Goal: Check status: Check status

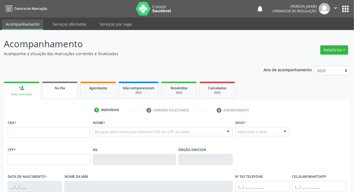
click at [55, 92] on link "Na fila" at bounding box center [60, 90] width 36 height 17
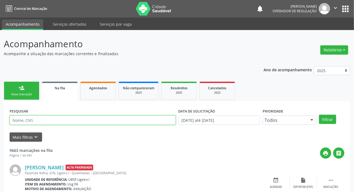
click at [96, 119] on input "text" at bounding box center [93, 120] width 166 height 9
paste input "706 4076 2784 9780"
click at [319, 115] on button "Filtrar" at bounding box center [327, 119] width 17 height 9
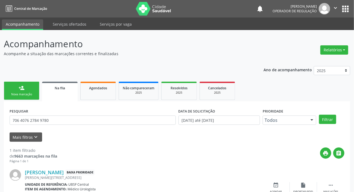
scroll to position [30, 0]
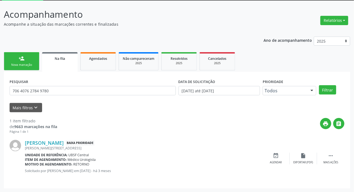
click at [101, 33] on div "Ano de acompanhamento 2025 2024 2023 2022 2021 person_add Nova marcação Na fila…" at bounding box center [177, 111] width 346 height 156
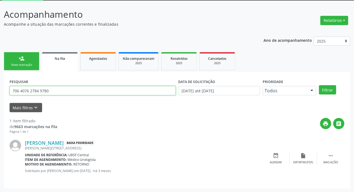
click at [38, 91] on input "706 4076 2784 9780" at bounding box center [93, 90] width 166 height 9
type input "700004096327209"
click at [319, 85] on button "Filtrar" at bounding box center [327, 89] width 17 height 9
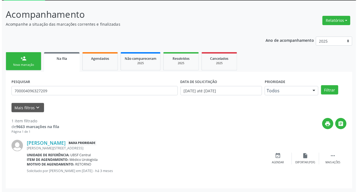
scroll to position [0, 0]
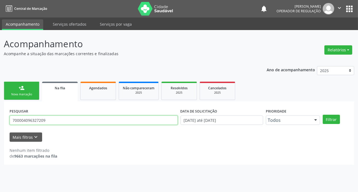
click at [38, 120] on input "700004096327209" at bounding box center [94, 120] width 168 height 9
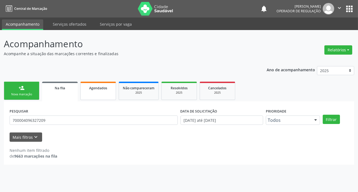
click at [104, 93] on link "Agendados" at bounding box center [98, 91] width 36 height 18
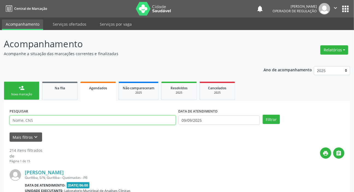
click at [56, 121] on input "text" at bounding box center [93, 120] width 166 height 9
type input "V"
paste input "700004096327209"
type input "700004096327209"
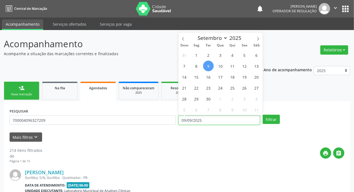
click at [190, 117] on input "09/09/2025" at bounding box center [219, 120] width 82 height 9
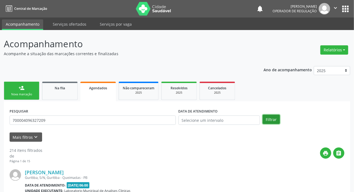
click at [271, 117] on button "Filtrar" at bounding box center [271, 119] width 17 height 9
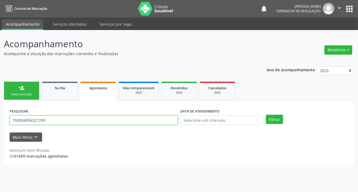
click at [19, 121] on input "700004096327209" at bounding box center [94, 120] width 168 height 9
click at [27, 120] on input "700004096327209" at bounding box center [94, 120] width 168 height 9
click at [50, 122] on input "700004096327209" at bounding box center [94, 120] width 168 height 9
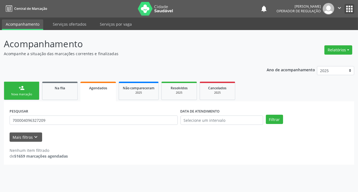
drag, startPoint x: 350, startPoint y: 8, endPoint x: 342, endPoint y: 14, distance: 9.3
click at [349, 8] on button "apps" at bounding box center [349, 9] width 10 height 10
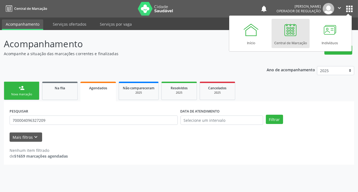
click at [289, 40] on div "Central de Marcação" at bounding box center [290, 41] width 33 height 7
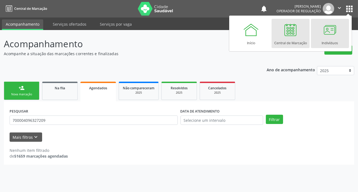
click at [325, 29] on div at bounding box center [329, 30] width 16 height 16
